Goal: Information Seeking & Learning: Learn about a topic

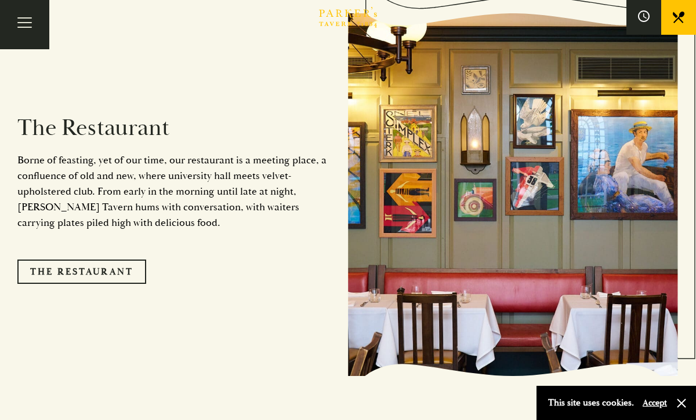
scroll to position [949, 0]
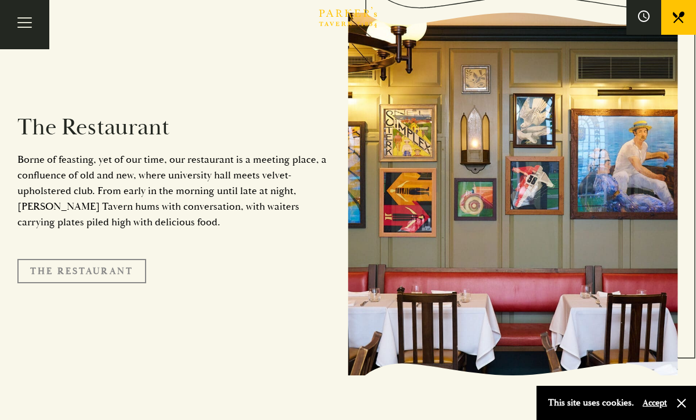
click at [114, 259] on link "The Restaurant" at bounding box center [81, 271] width 129 height 24
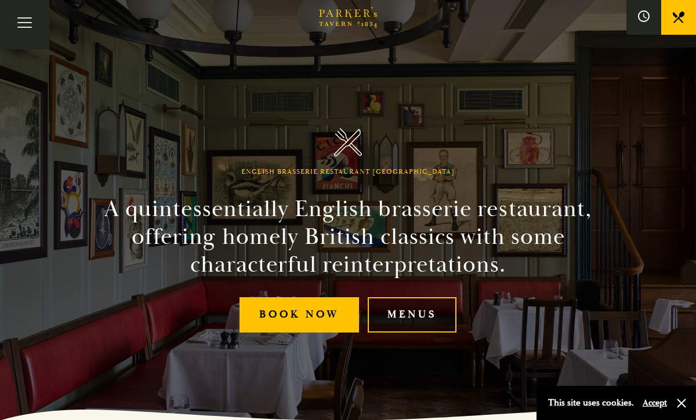
click at [427, 315] on link "Menus" at bounding box center [412, 314] width 89 height 35
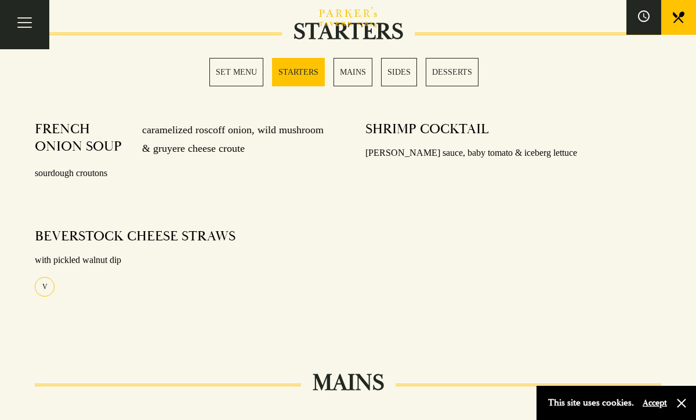
scroll to position [537, 0]
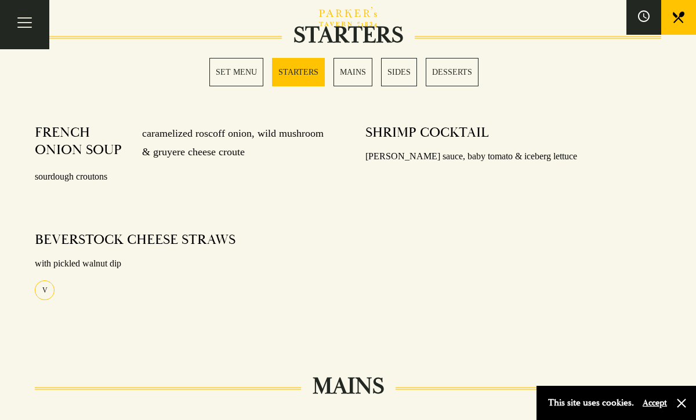
click at [241, 72] on link "SET MENU" at bounding box center [236, 72] width 54 height 28
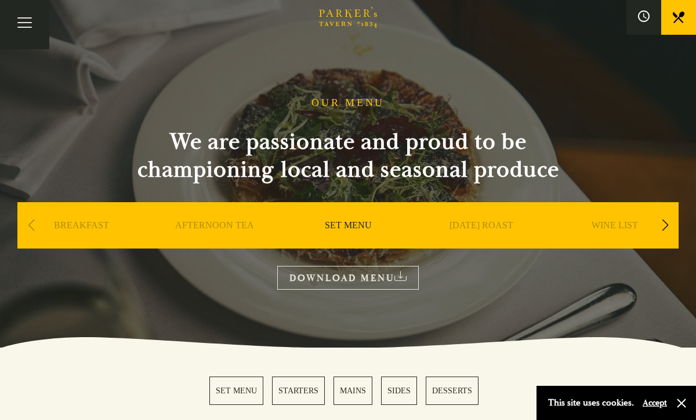
click at [666, 226] on div "Next slide" at bounding box center [665, 226] width 16 height 26
click at [466, 226] on link "A LA CARTE" at bounding box center [482, 243] width 54 height 46
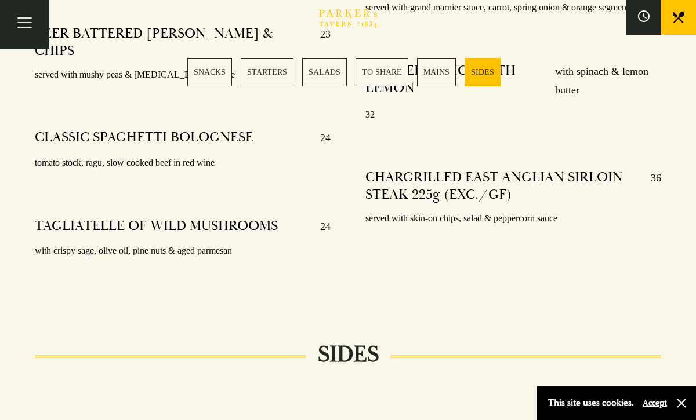
scroll to position [2573, 0]
